Goal: Use online tool/utility

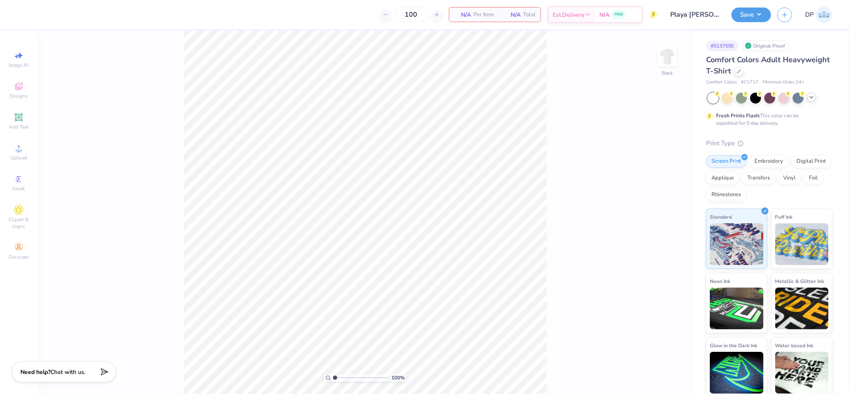
click at [813, 98] on icon at bounding box center [812, 97] width 7 height 7
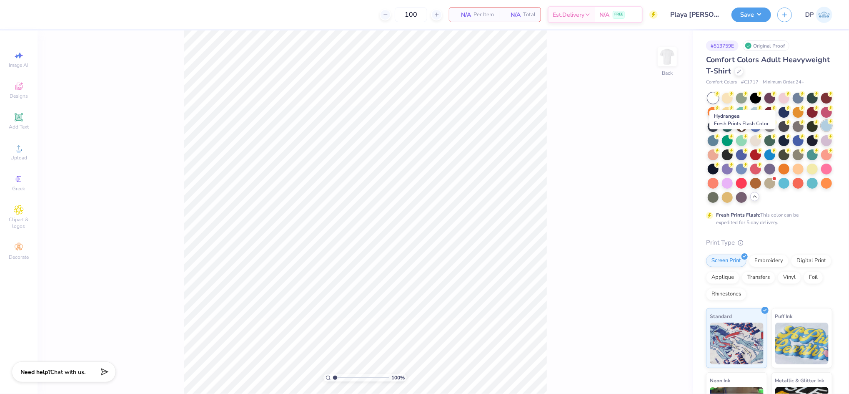
click at [821, 131] on div at bounding box center [826, 125] width 11 height 11
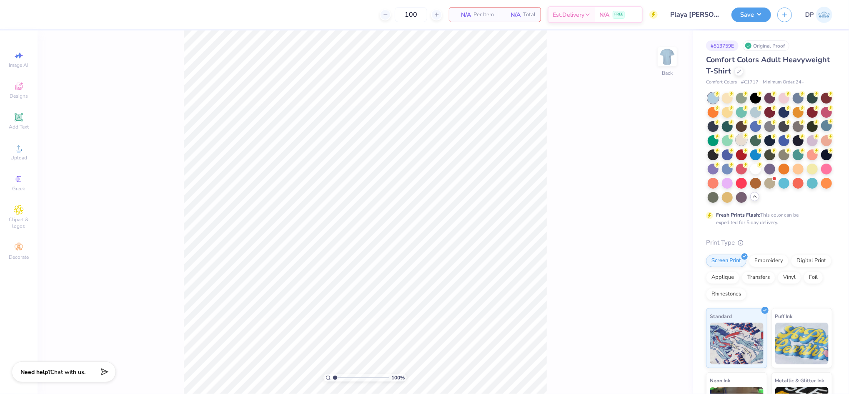
click at [747, 142] on div at bounding box center [741, 139] width 11 height 11
click at [793, 173] on div at bounding box center [798, 168] width 11 height 11
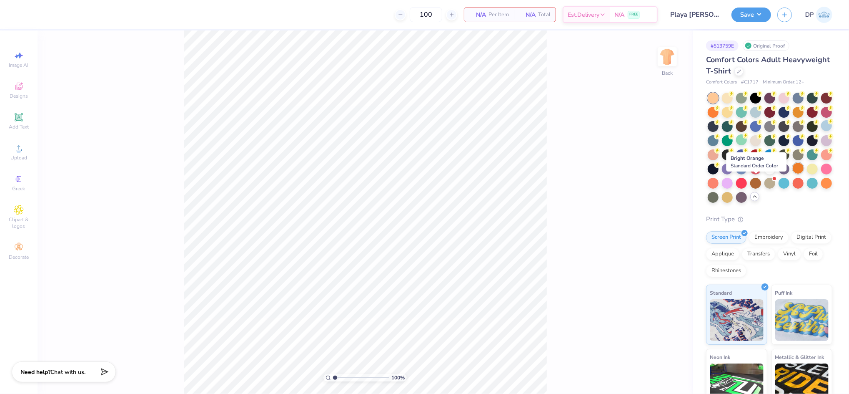
click at [793, 173] on div at bounding box center [798, 168] width 11 height 11
click at [807, 173] on div at bounding box center [812, 168] width 11 height 11
click at [779, 188] on div at bounding box center [784, 182] width 11 height 11
click at [807, 188] on div at bounding box center [812, 182] width 11 height 11
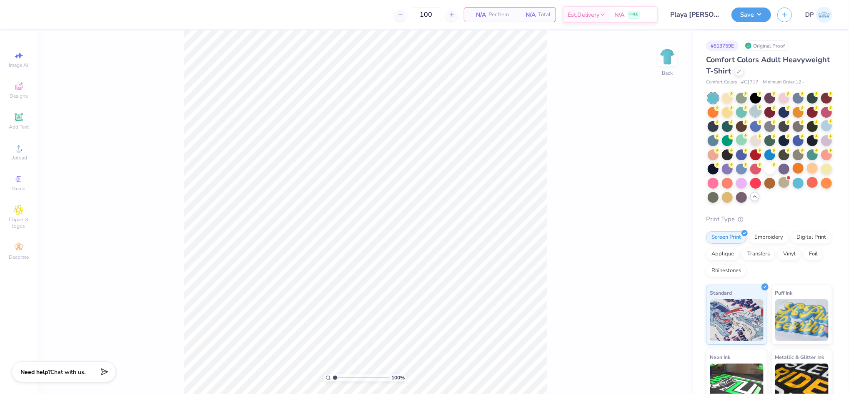
click at [770, 117] on div at bounding box center [770, 148] width 125 height 110
click at [761, 108] on div at bounding box center [756, 111] width 11 height 11
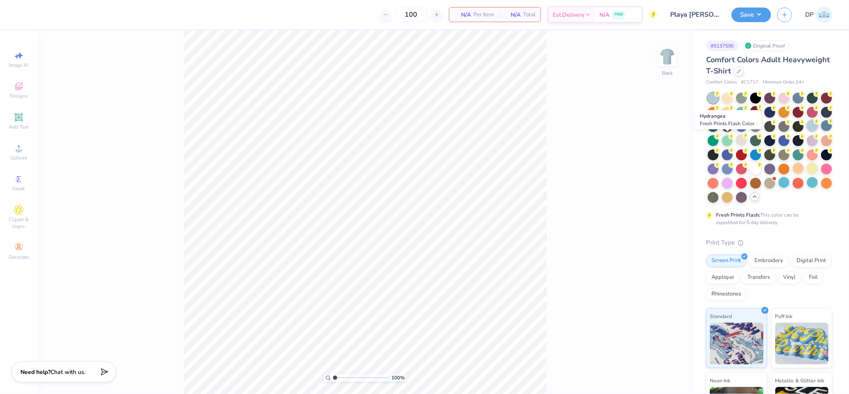
click at [807, 131] on div at bounding box center [812, 125] width 11 height 11
